Goal: Contribute content: Contribute content

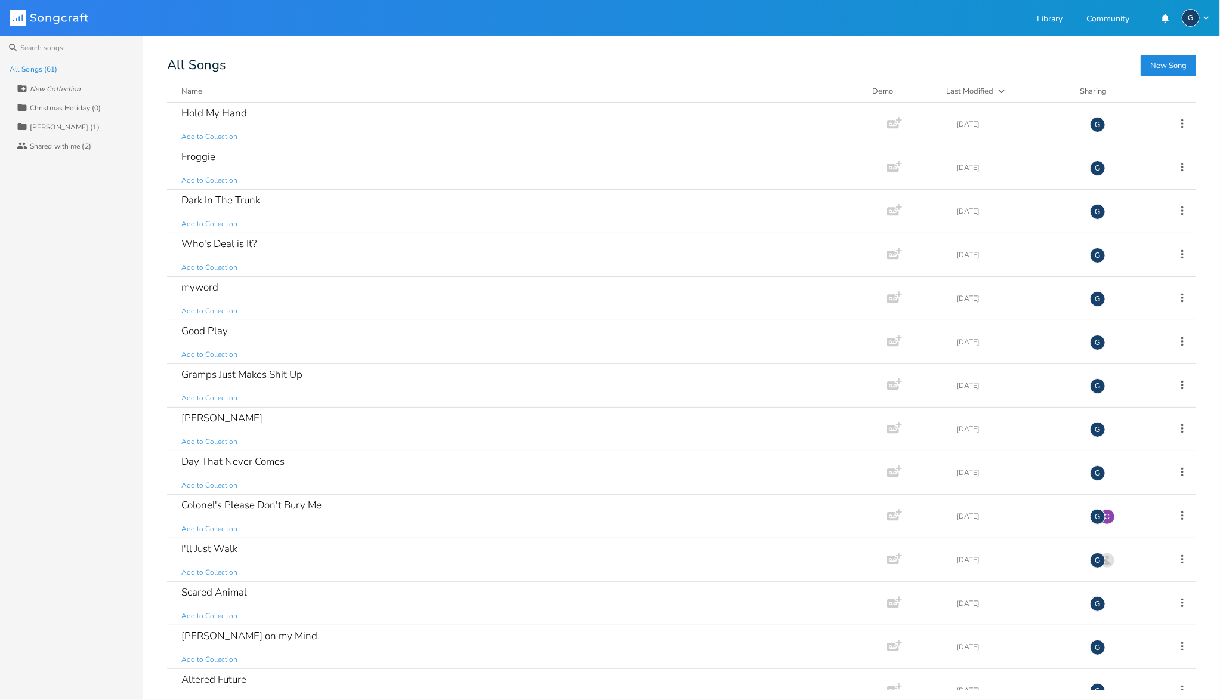
click at [1168, 68] on button "New Song" at bounding box center [1167, 65] width 55 height 21
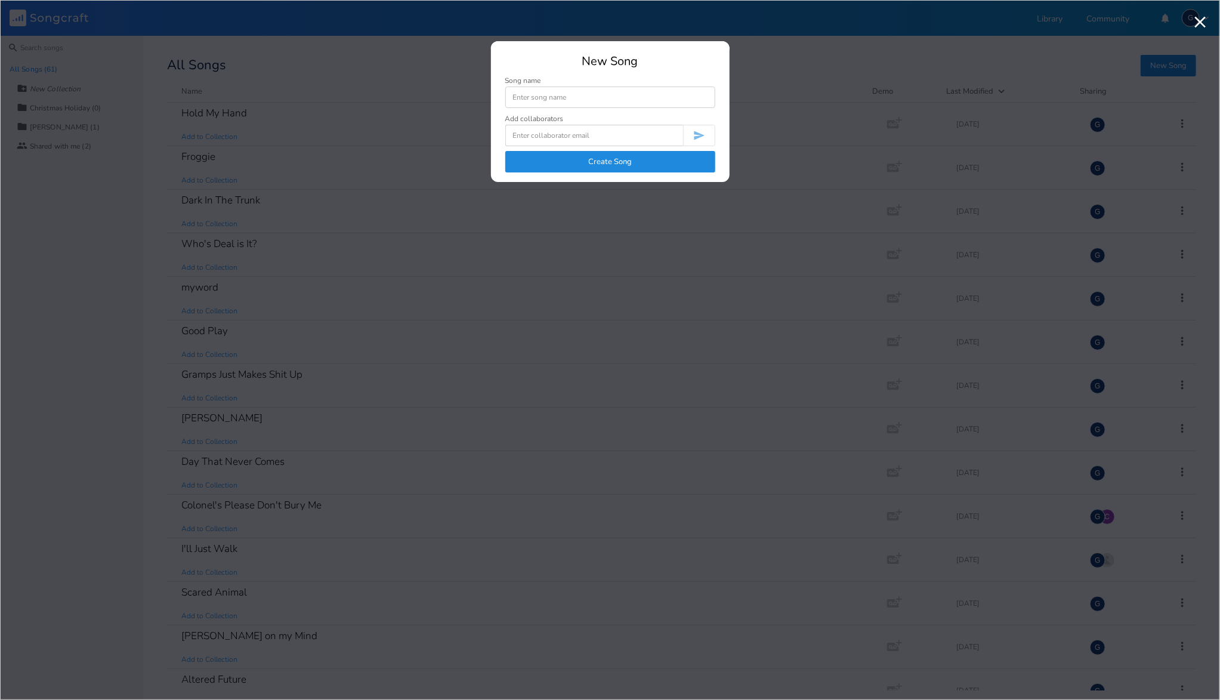
click at [587, 99] on input at bounding box center [610, 96] width 210 height 21
type input "Bills Garden"
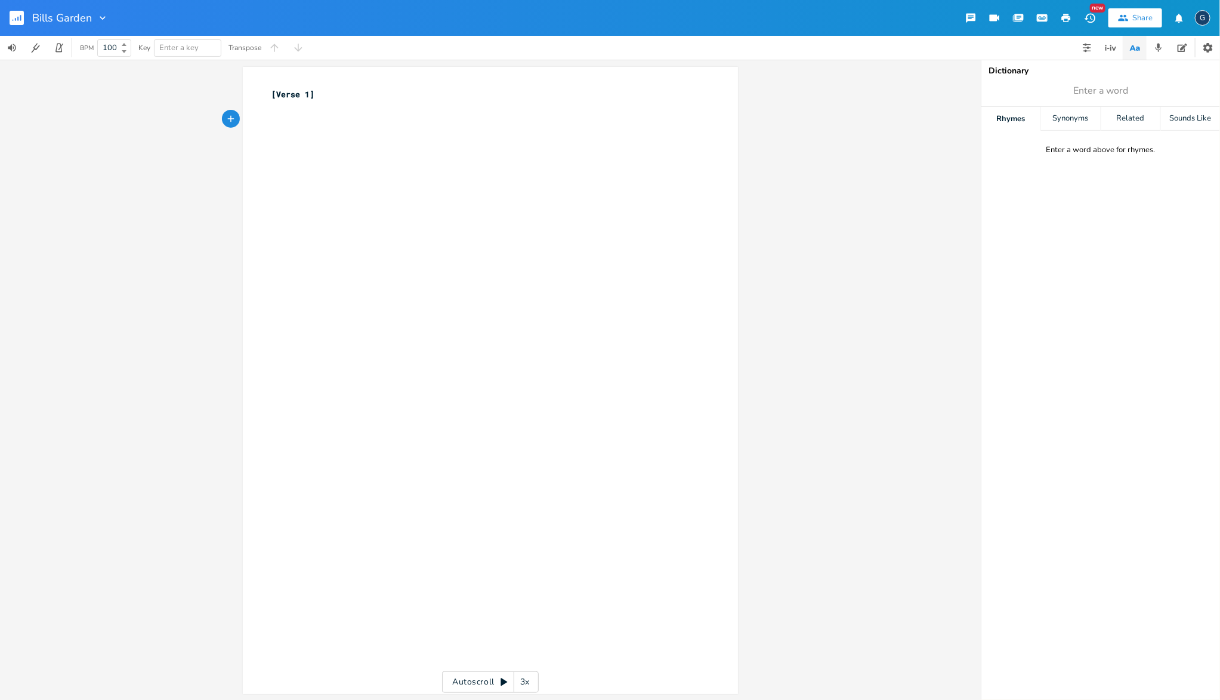
paste textarea
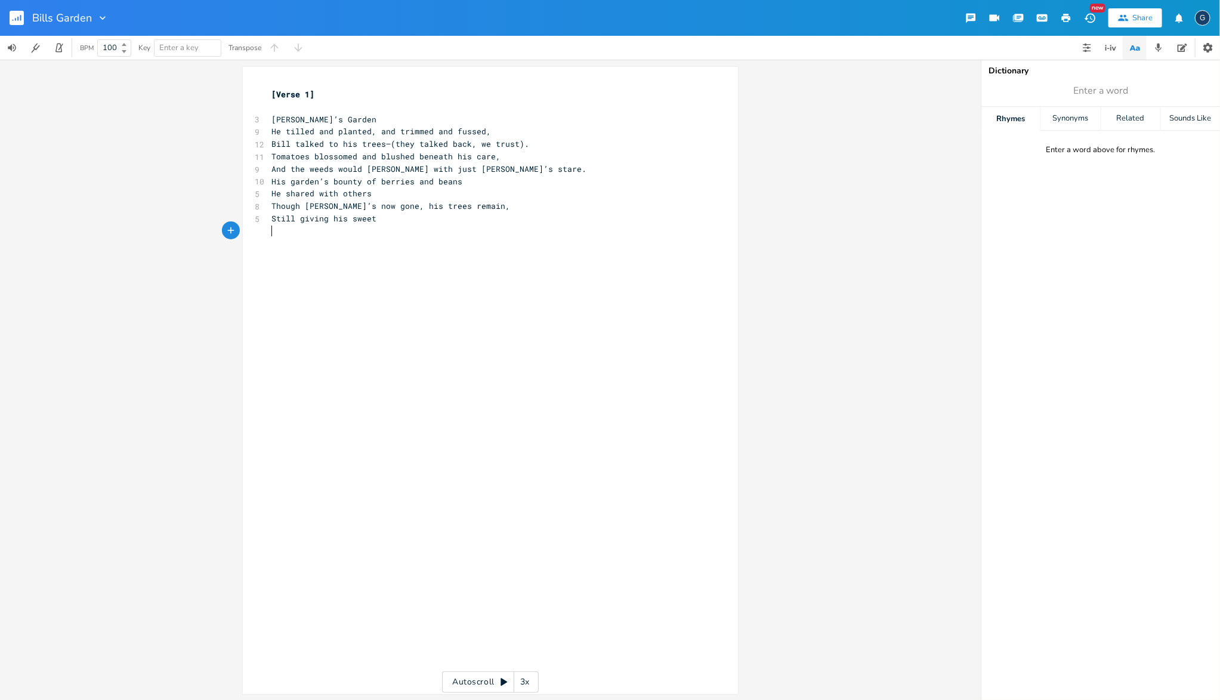
type textarea "[Verse 1]"
drag, startPoint x: 432, startPoint y: 107, endPoint x: 266, endPoint y: 90, distance: 167.2
click at [269, 90] on div "[Verse 1] ​ 3 [PERSON_NAME]’s Garden 9 He tilled and planted, and trimmed and f…" at bounding box center [484, 168] width 431 height 161
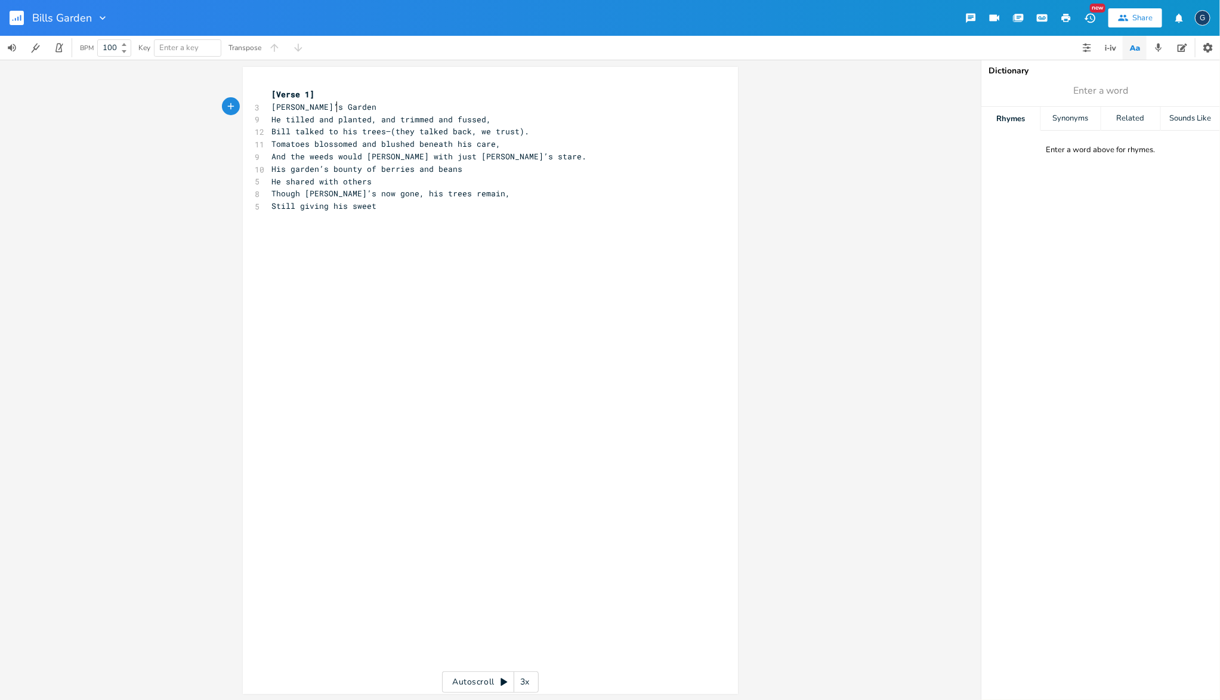
click at [429, 104] on pre "[PERSON_NAME]’s Garden" at bounding box center [484, 107] width 431 height 13
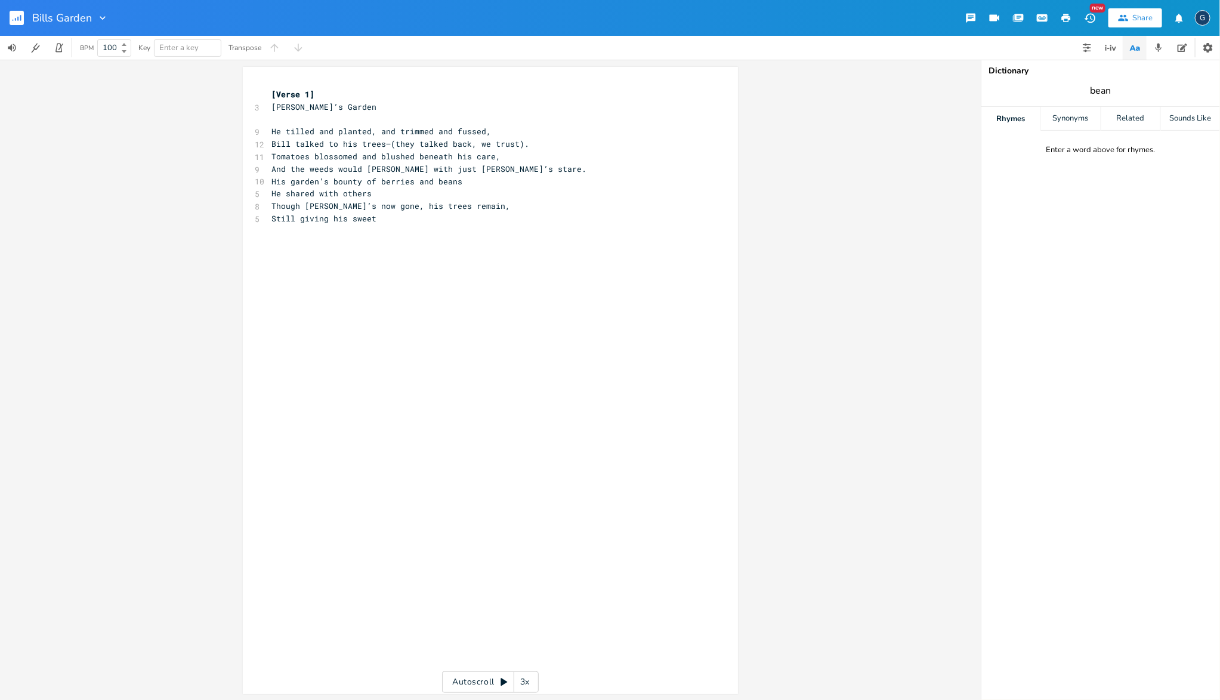
type input "beans"
click at [1092, 113] on div "Synonyms" at bounding box center [1070, 119] width 59 height 24
click at [1026, 120] on div "Rhymes" at bounding box center [1010, 119] width 59 height 24
